Goal: Task Accomplishment & Management: Use online tool/utility

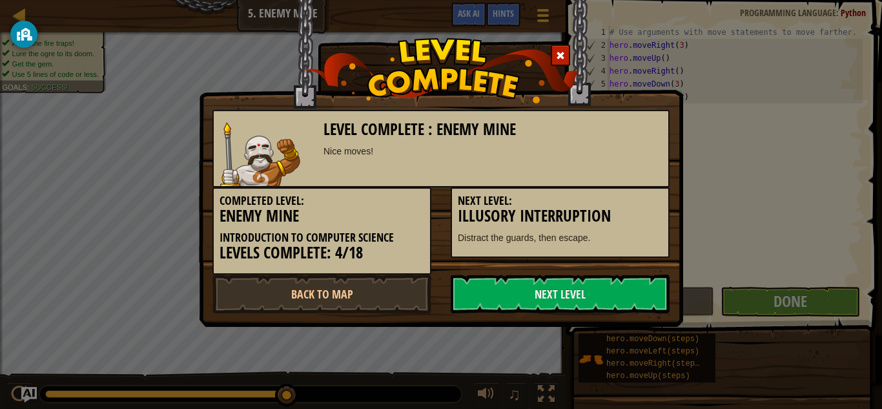
scroll to position [6, 0]
click at [576, 285] on link "Next Level" at bounding box center [559, 293] width 219 height 39
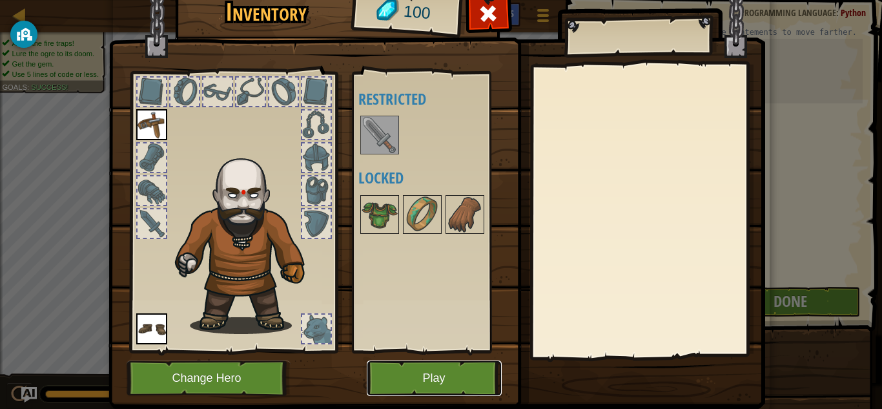
click at [447, 373] on button "Play" at bounding box center [434, 377] width 135 height 35
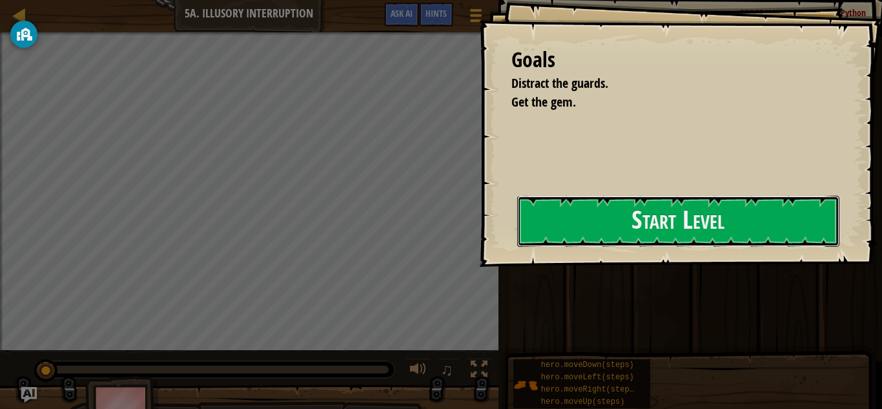
click at [616, 216] on button "Start Level" at bounding box center [678, 221] width 322 height 51
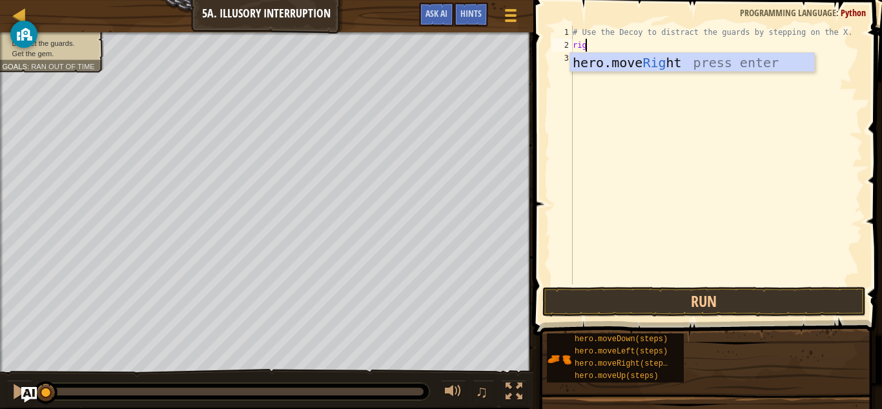
scroll to position [6, 1]
type textarea "right"
